Goal: Information Seeking & Learning: Understand process/instructions

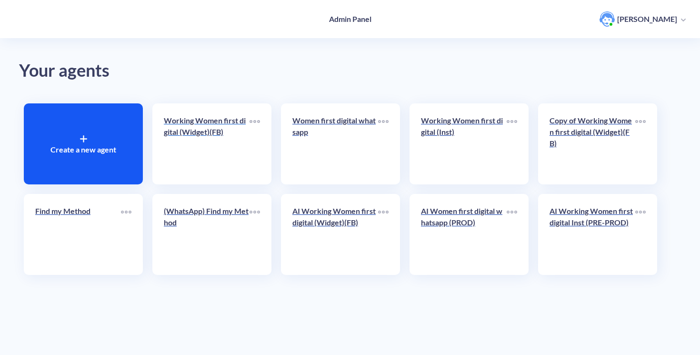
click at [226, 128] on p "Working Women first digital (Widget)(FB)" at bounding box center [207, 126] width 86 height 23
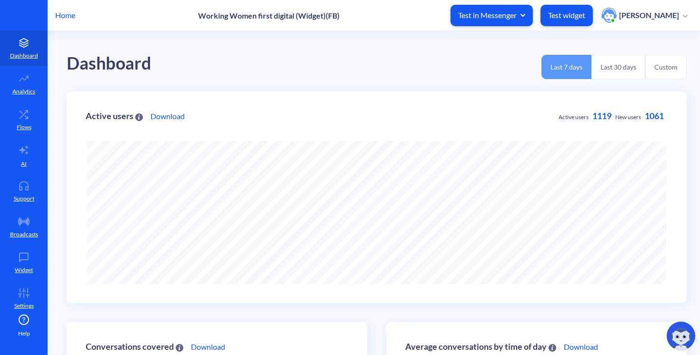
scroll to position [355, 700]
click at [30, 120] on link "Flows" at bounding box center [24, 120] width 48 height 36
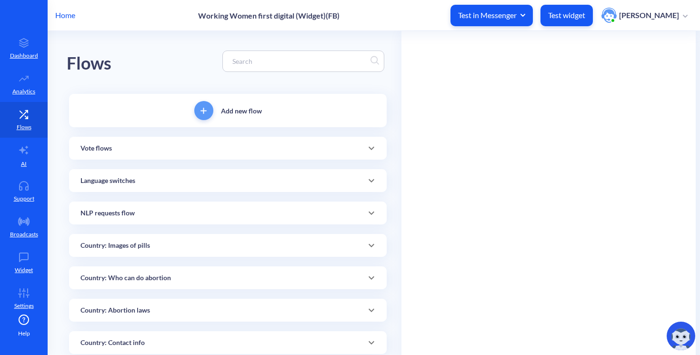
click at [270, 58] on input at bounding box center [299, 61] width 142 height 11
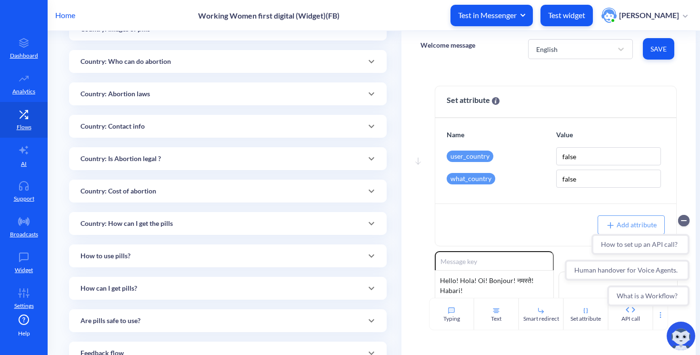
scroll to position [220, 0]
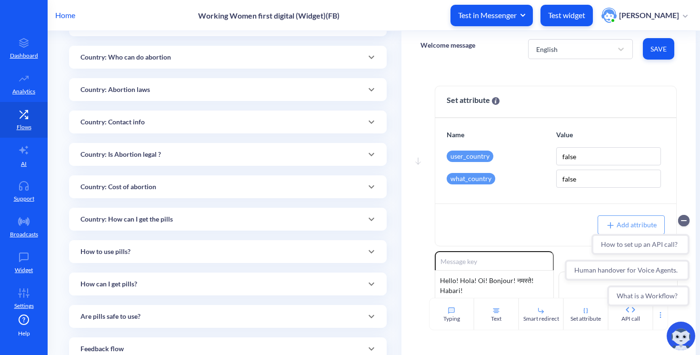
click at [146, 219] on p "Country: How can I get the pills" at bounding box center [126, 219] width 92 height 10
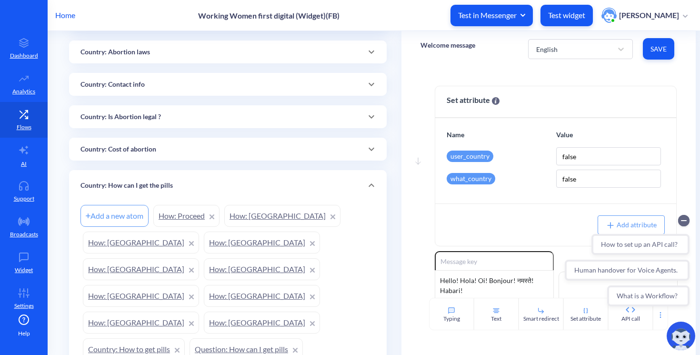
scroll to position [264, 0]
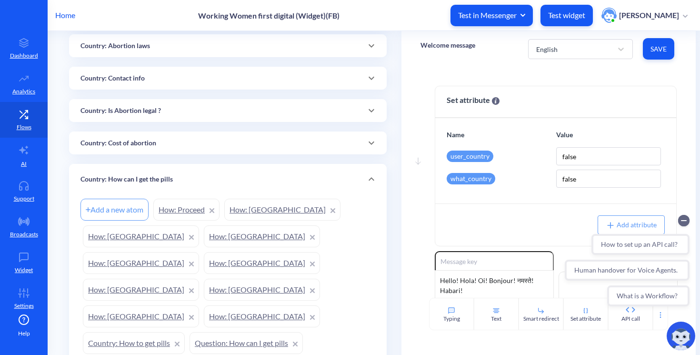
click at [198, 279] on link "How: [GEOGRAPHIC_DATA]" at bounding box center [141, 290] width 116 height 22
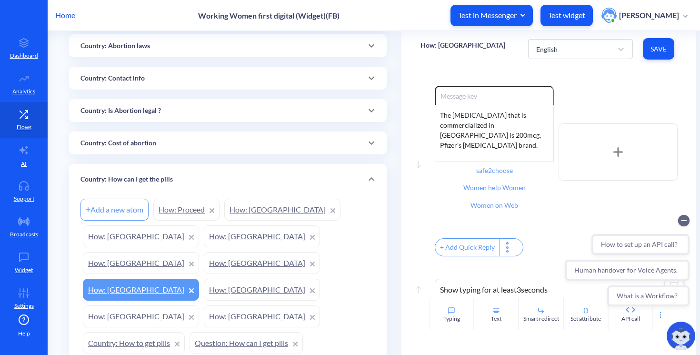
click at [162, 175] on p "Country: How can I get the pills" at bounding box center [126, 179] width 92 height 10
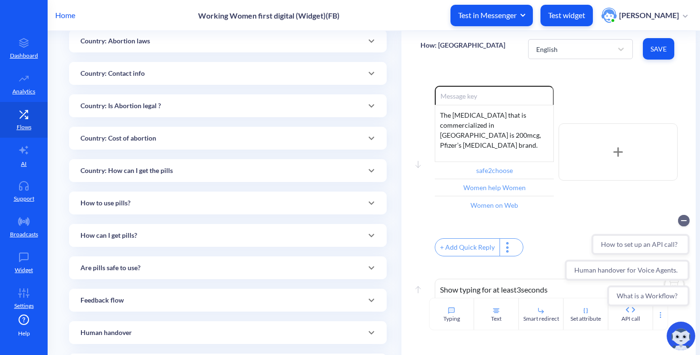
scroll to position [267, 0]
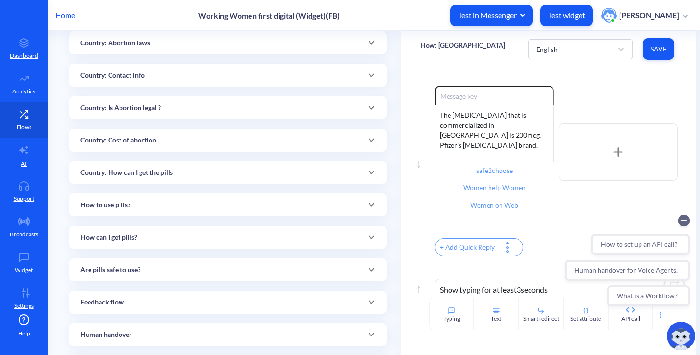
click at [119, 238] on p "How can I get pills?" at bounding box center [108, 237] width 57 height 10
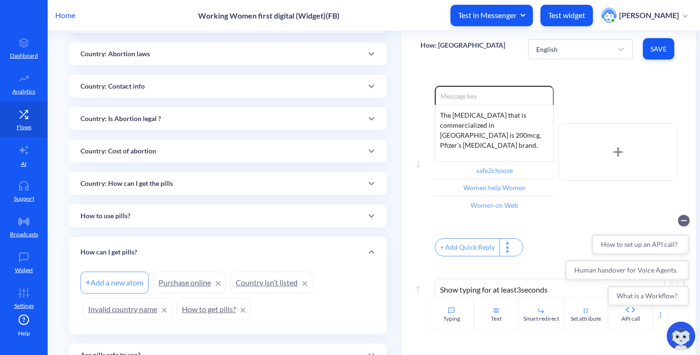
scroll to position [253, 0]
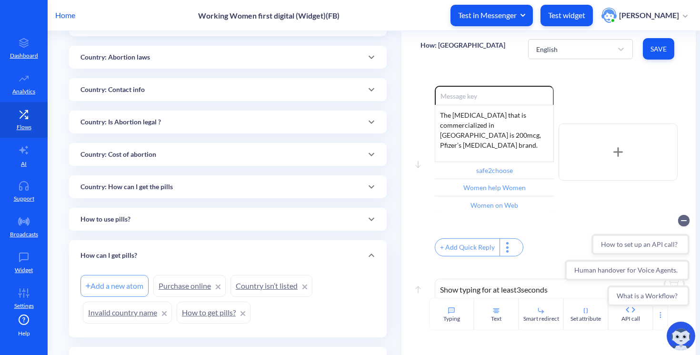
click at [128, 90] on p "Country: Contact info" at bounding box center [112, 90] width 64 height 10
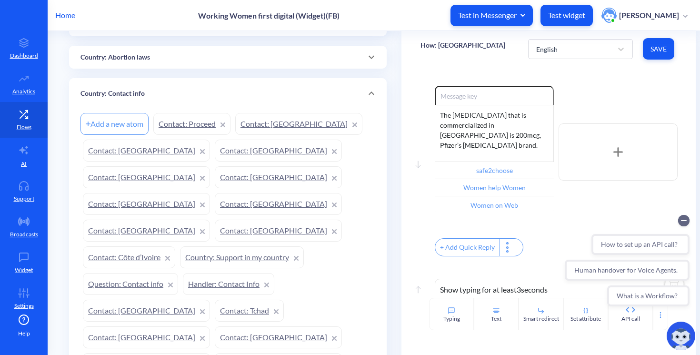
click at [210, 193] on link "Contact: [GEOGRAPHIC_DATA]" at bounding box center [146, 204] width 127 height 22
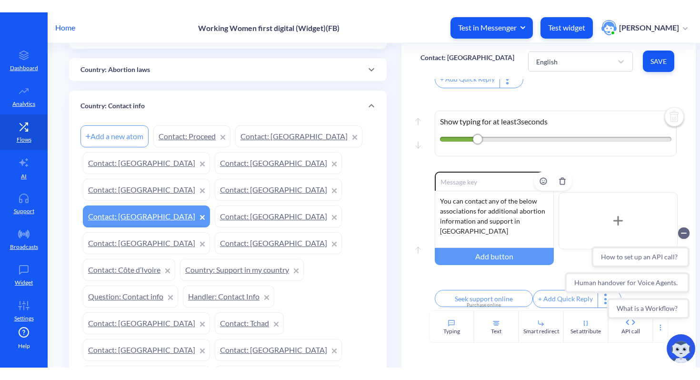
scroll to position [1, 0]
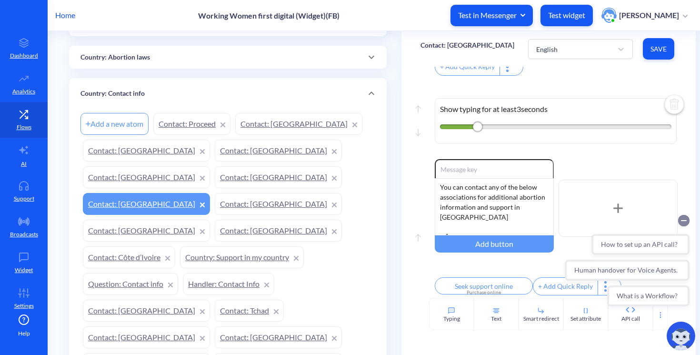
click at [684, 221] on circle "Collapse conversation starters" at bounding box center [683, 220] width 11 height 11
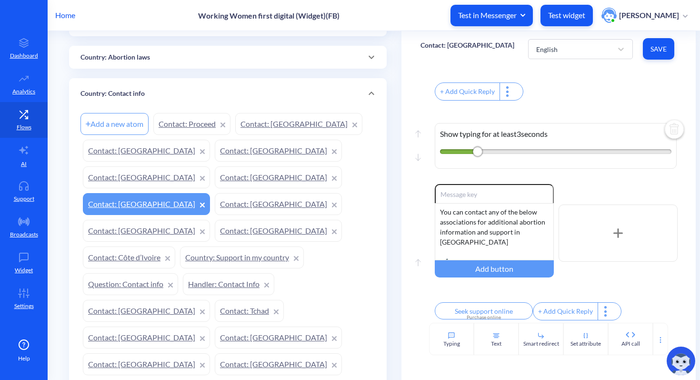
scroll to position [184, 0]
